Goal: Information Seeking & Learning: Learn about a topic

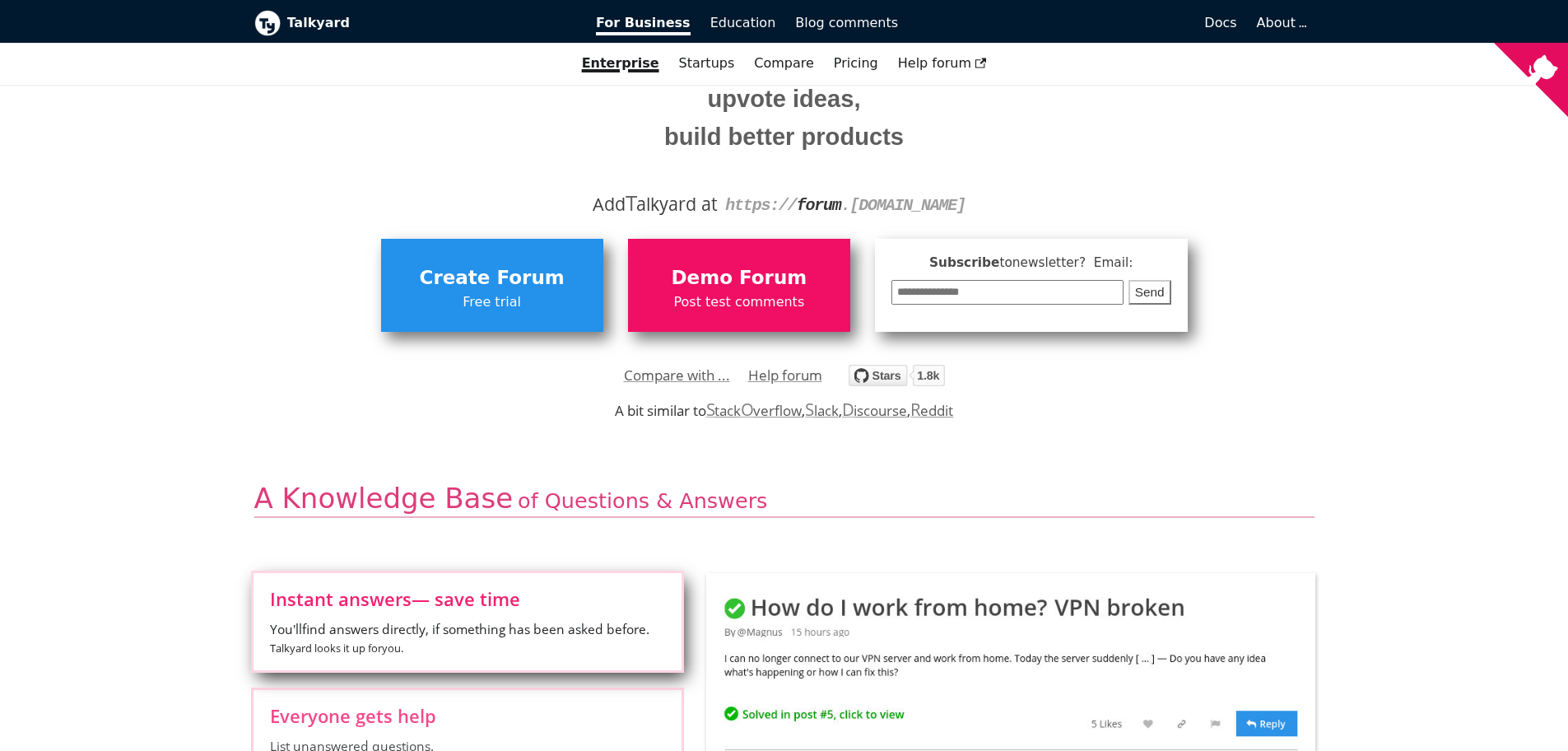
scroll to position [197, 0]
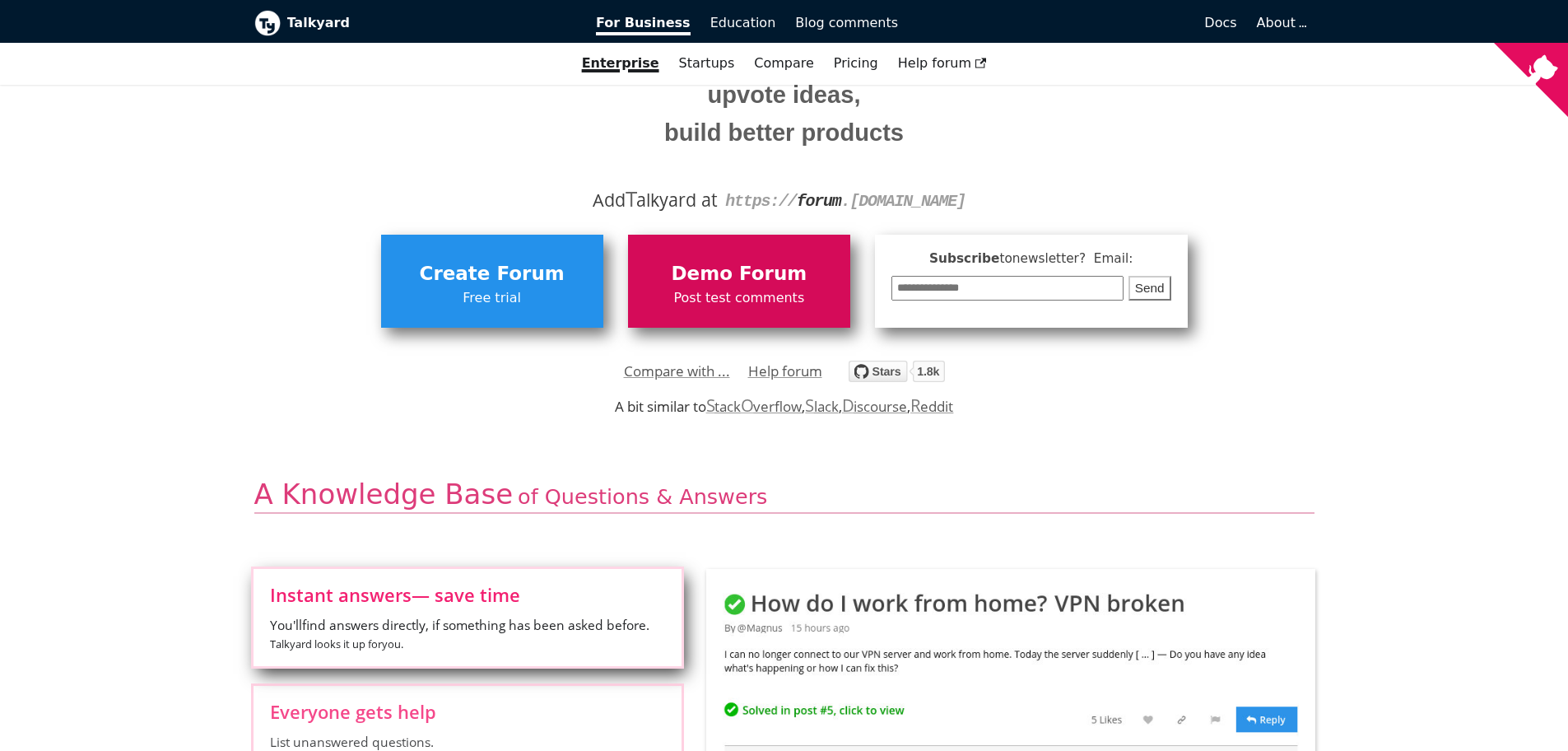
click at [728, 281] on span "Demo Forum" at bounding box center [739, 275] width 206 height 31
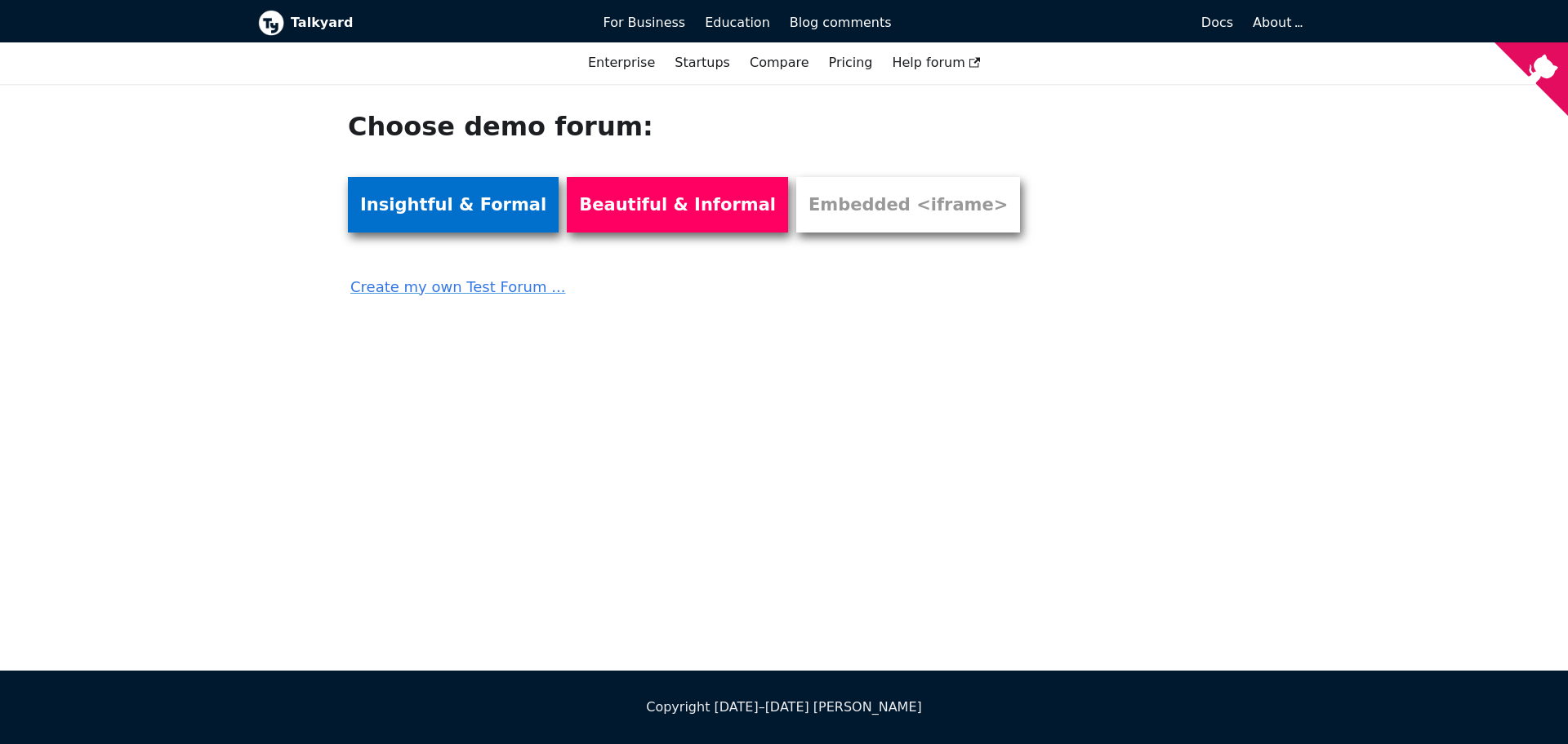
click at [448, 215] on link "Insightful & Formal" at bounding box center [453, 204] width 210 height 56
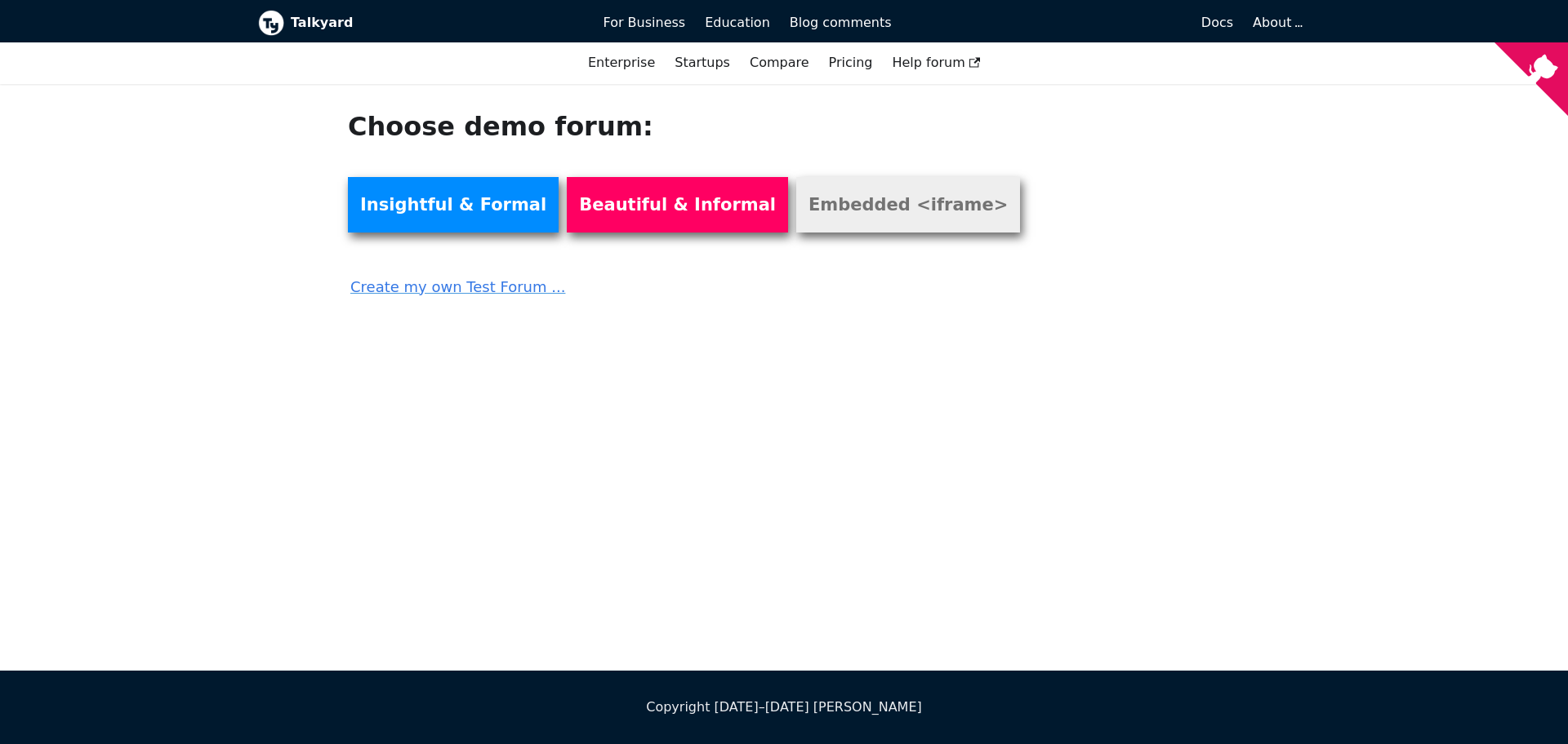
click at [848, 208] on link "Embedded <iframe>" at bounding box center [908, 204] width 224 height 56
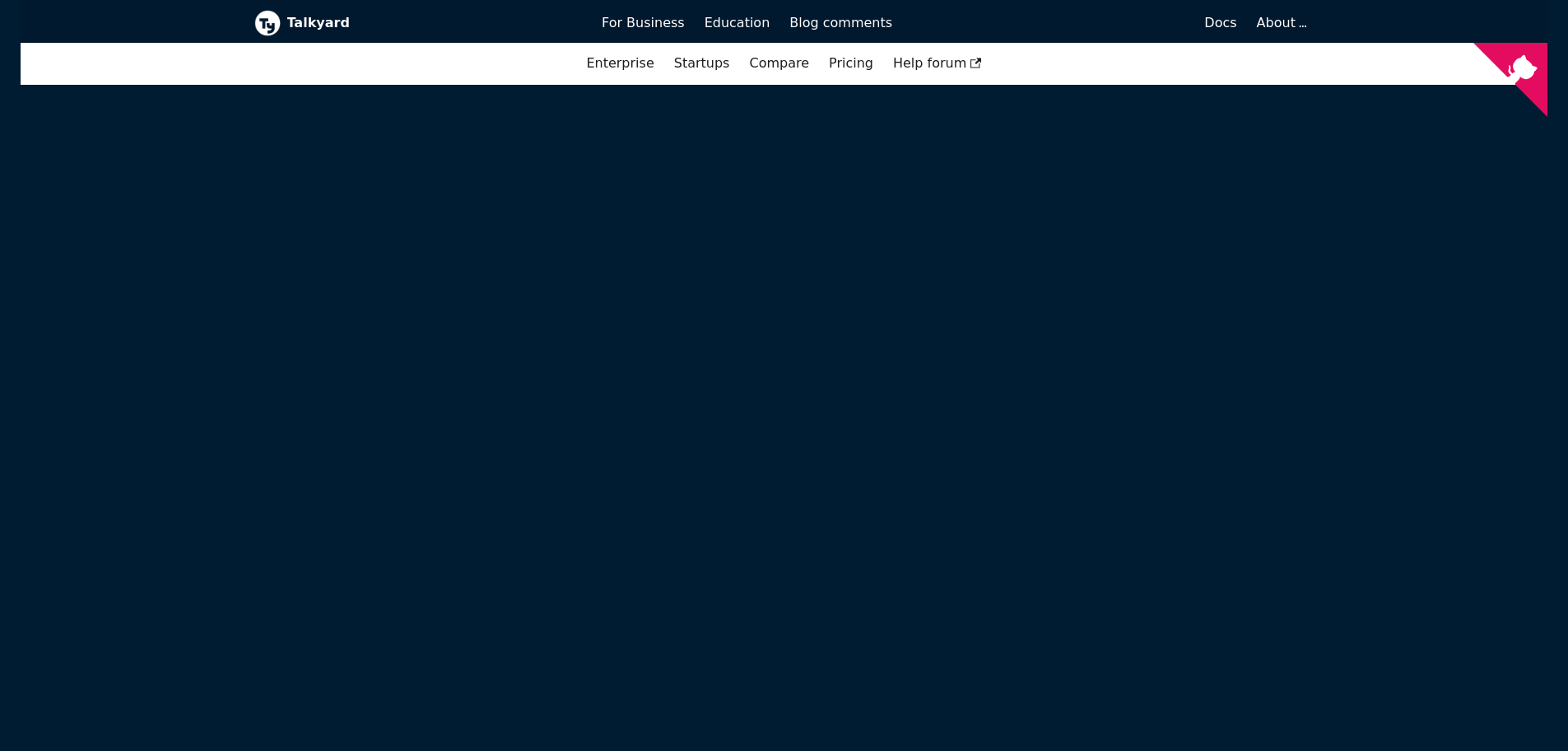
scroll to position [1608, 0]
